Goal: Task Accomplishment & Management: Manage account settings

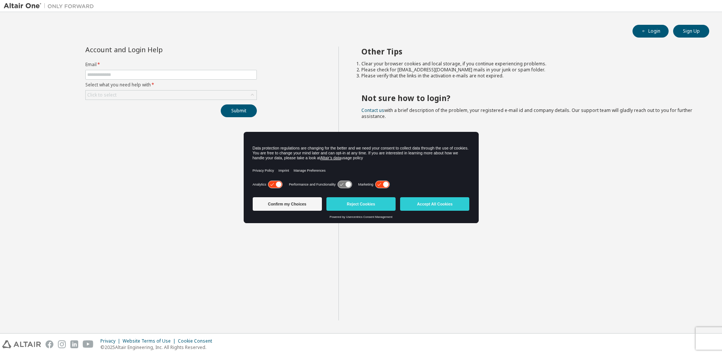
click at [378, 185] on icon at bounding box center [382, 184] width 14 height 7
click at [274, 184] on icon at bounding box center [275, 184] width 14 height 7
click at [357, 205] on button "Reject Cookies" at bounding box center [360, 204] width 69 height 14
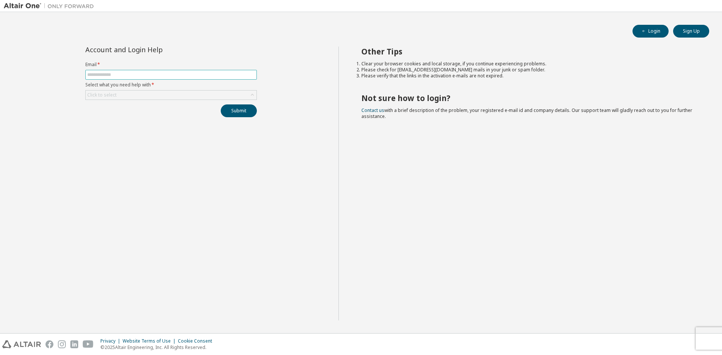
click at [126, 76] on input "text" at bounding box center [171, 75] width 168 height 6
type input "**********"
click at [158, 95] on div "Click to select" at bounding box center [171, 95] width 171 height 9
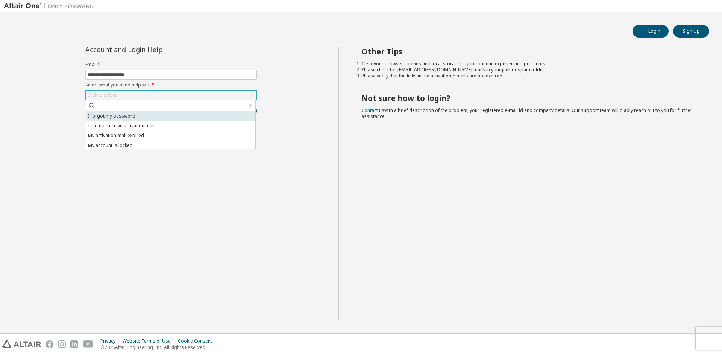
click at [162, 116] on li "I forgot my password" at bounding box center [170, 116] width 169 height 10
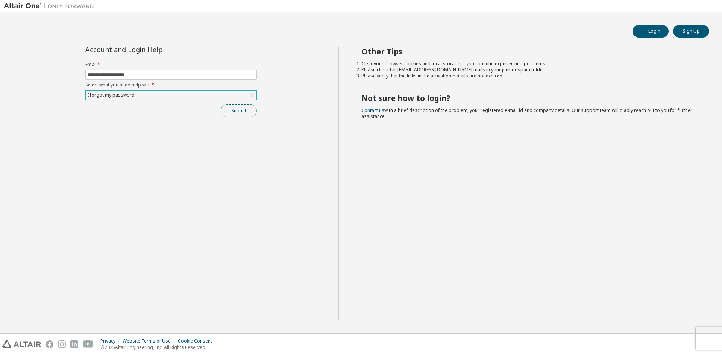
click at [245, 115] on button "Submit" at bounding box center [239, 111] width 36 height 13
